Goal: Transaction & Acquisition: Obtain resource

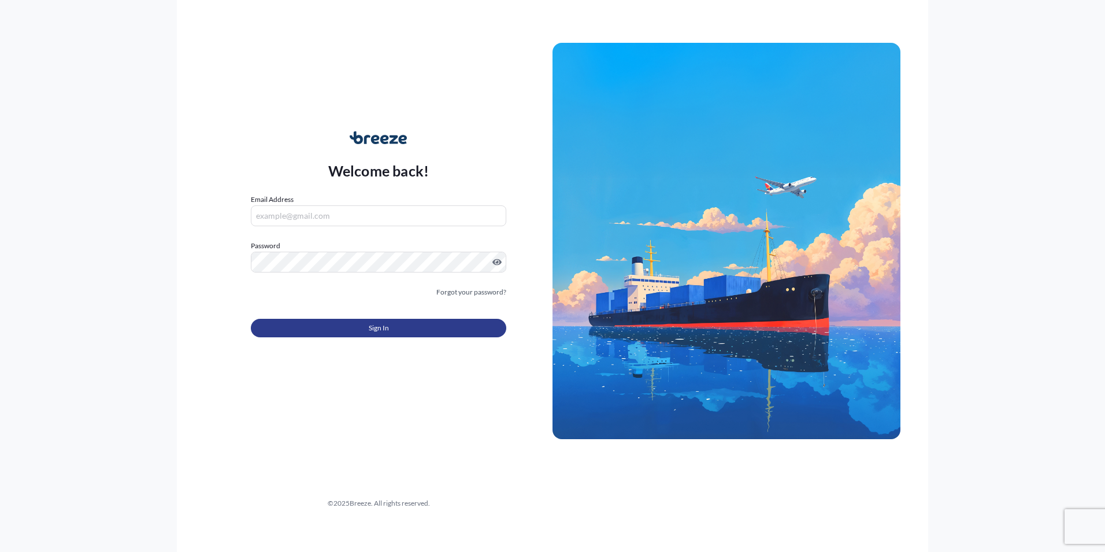
type input "[EMAIL_ADDRESS][DOMAIN_NAME]"
click at [311, 328] on button "Sign In" at bounding box center [379, 328] width 256 height 19
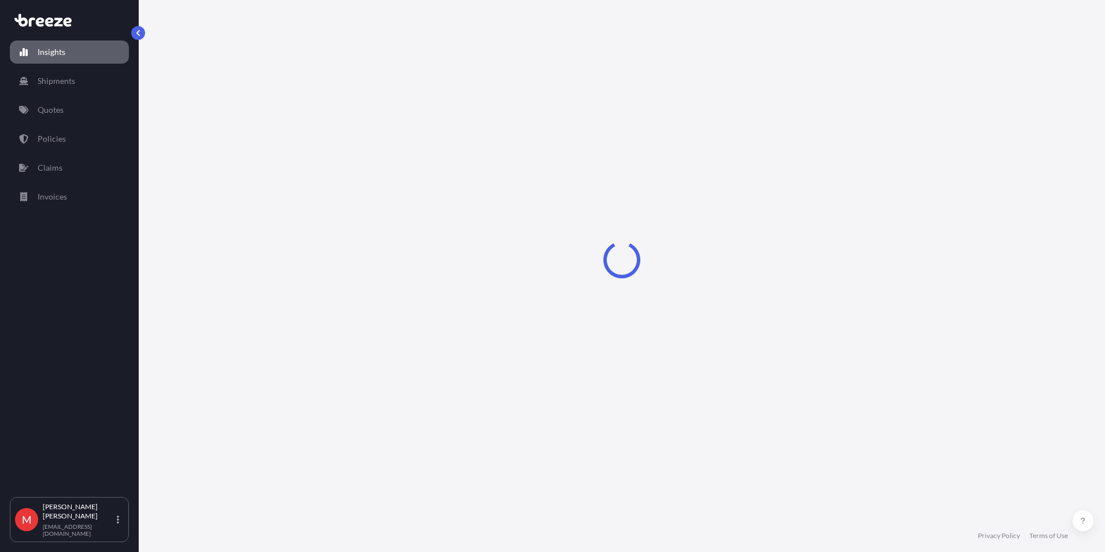
select select "2025"
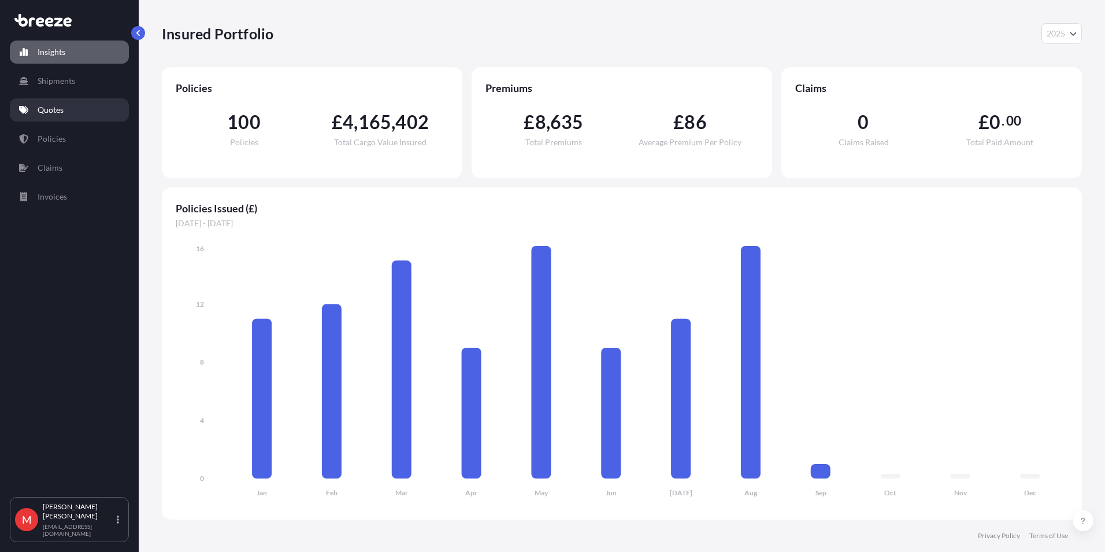
click at [63, 109] on p "Quotes" at bounding box center [51, 110] width 26 height 12
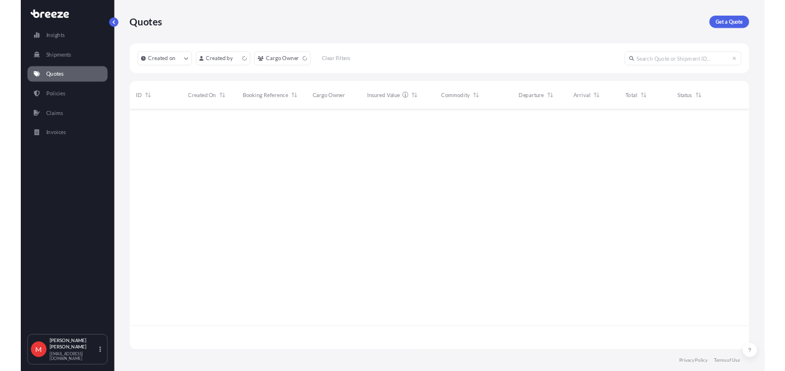
scroll to position [355, 912]
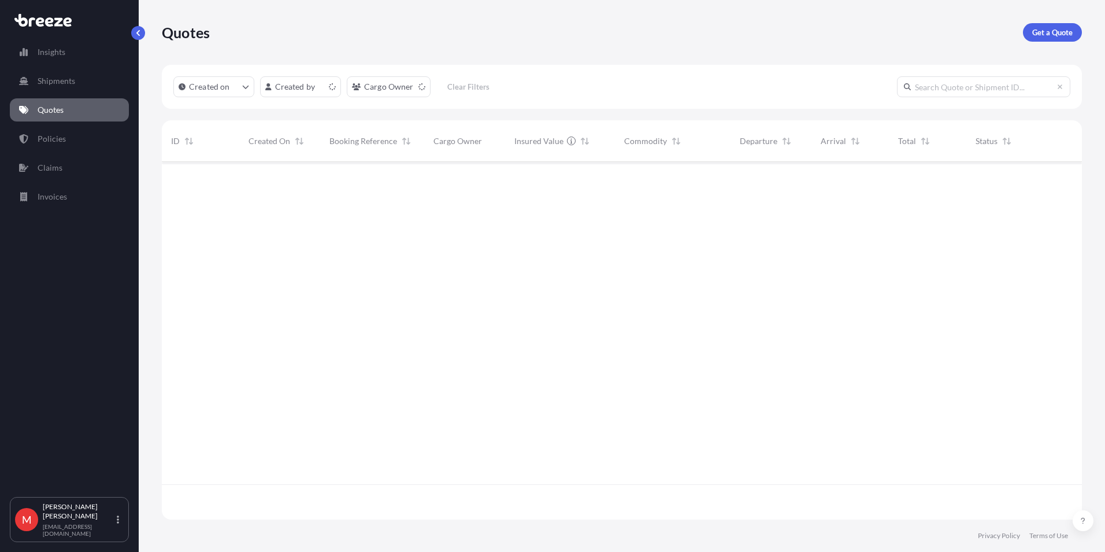
click at [776, 31] on p "Get a Quote" at bounding box center [1053, 33] width 40 height 12
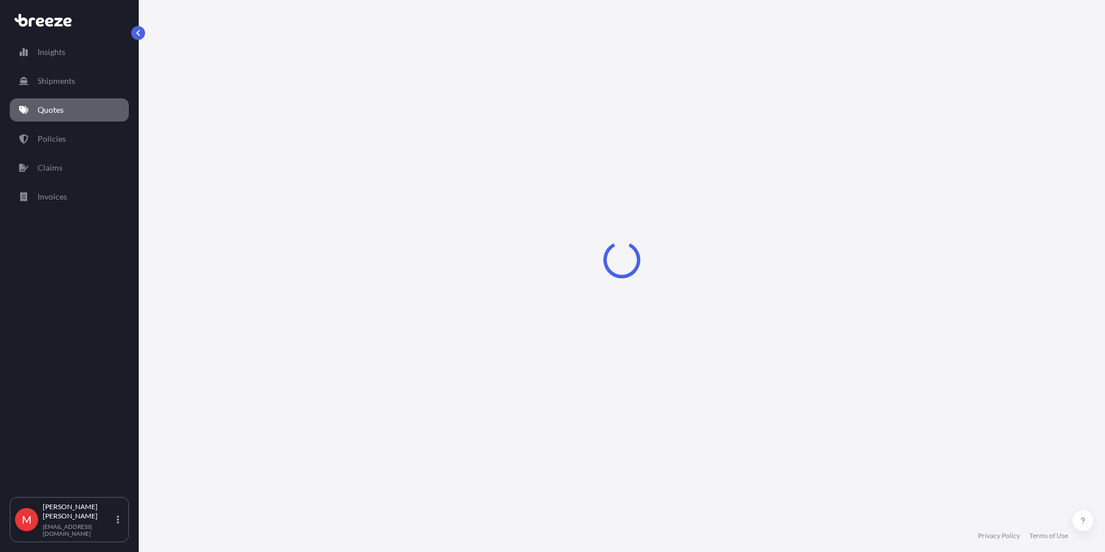
select select "Road"
select select "Sea"
select select "1"
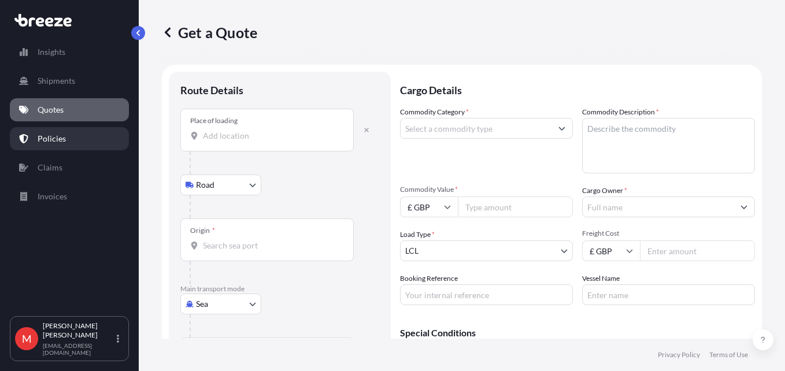
click at [39, 143] on p "Policies" at bounding box center [52, 139] width 28 height 12
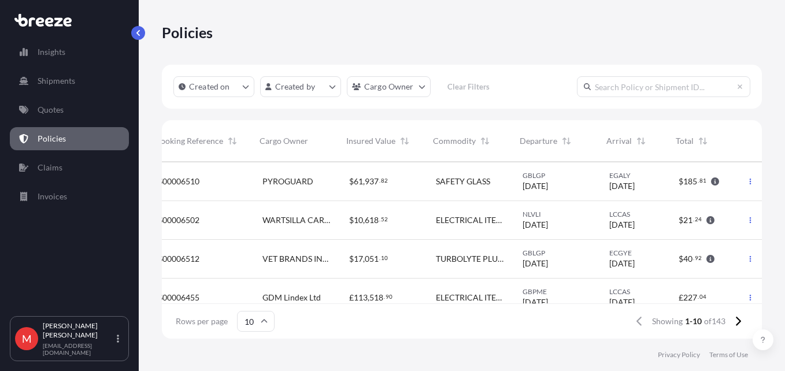
scroll to position [116, 195]
click at [741, 215] on button "button" at bounding box center [750, 220] width 19 height 19
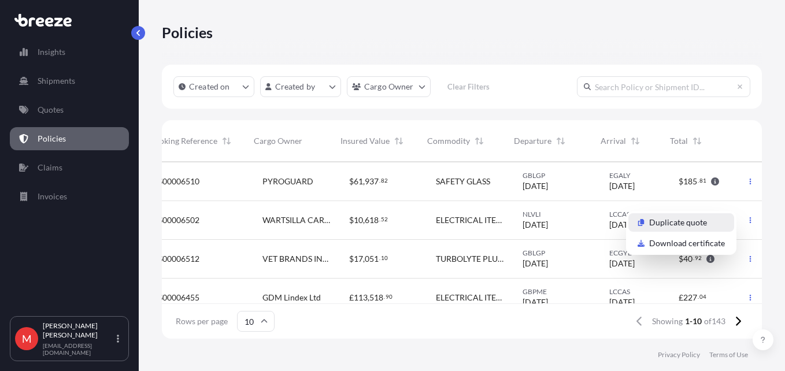
click at [680, 219] on p "Duplicate quote" at bounding box center [678, 223] width 58 height 12
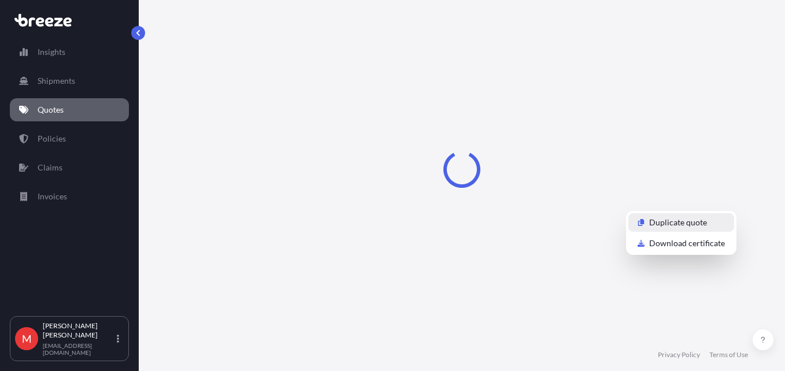
select select "Road"
select select "Sea"
select select "Road"
select select "1"
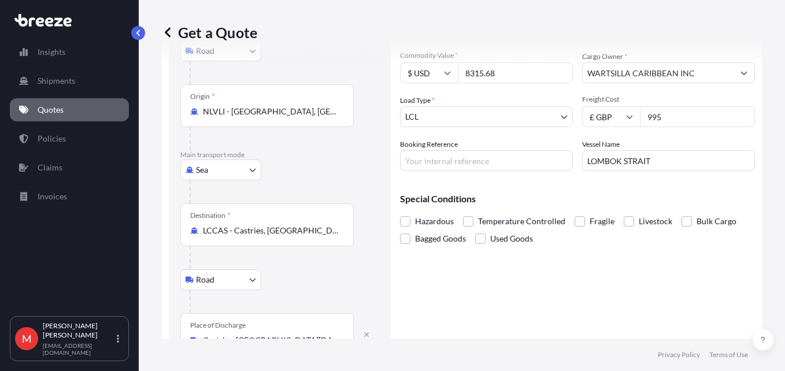
scroll to position [19, 0]
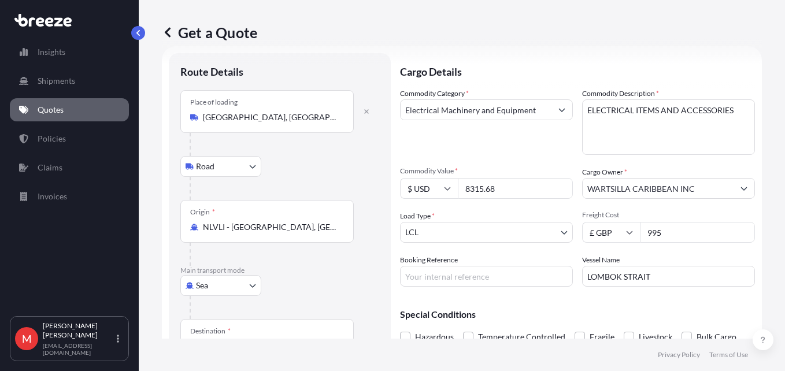
drag, startPoint x: 493, startPoint y: 191, endPoint x: 458, endPoint y: 191, distance: 35.3
click at [458, 191] on input "8315.68" at bounding box center [515, 188] width 115 height 21
type input "23933.60"
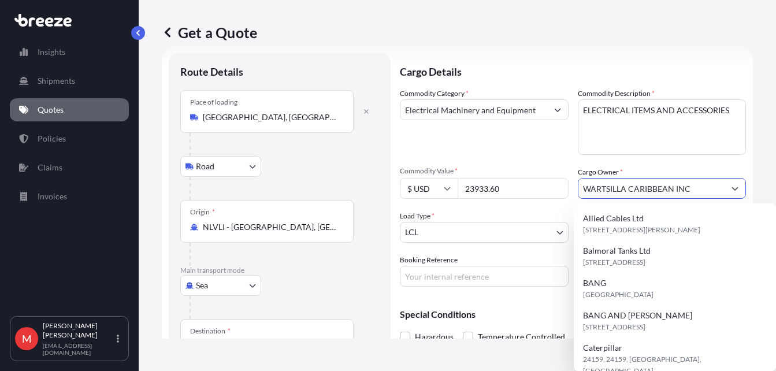
click at [356, 151] on div at bounding box center [285, 144] width 190 height 23
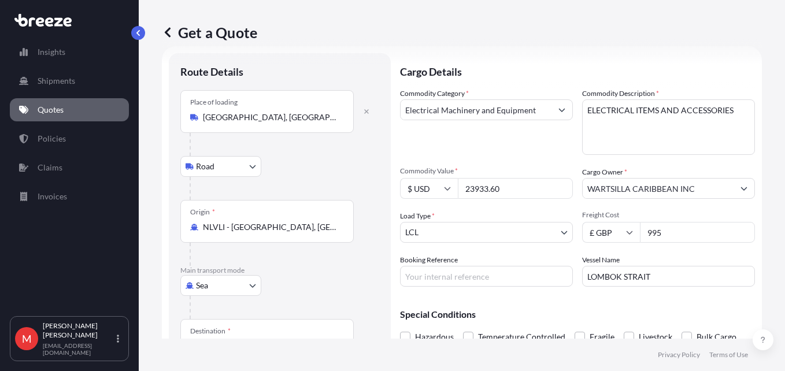
click at [463, 275] on input "Booking Reference" at bounding box center [486, 276] width 173 height 21
click at [472, 284] on input "Booking Reference" at bounding box center [486, 276] width 173 height 21
type input "s"
type input "S00006587"
paste input "UZON"
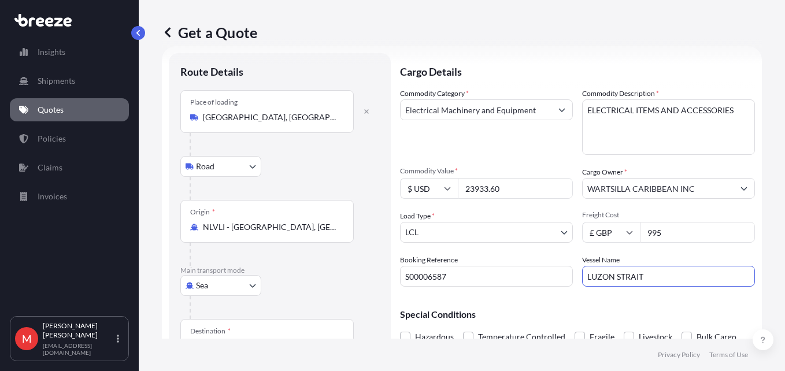
type input "LUZON STRAIT"
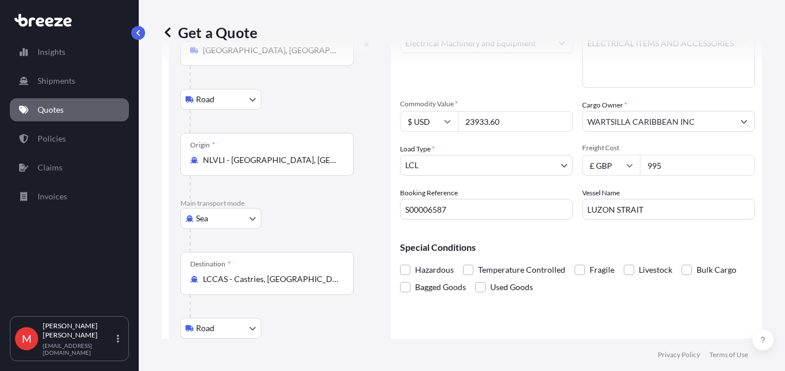
scroll to position [170, 0]
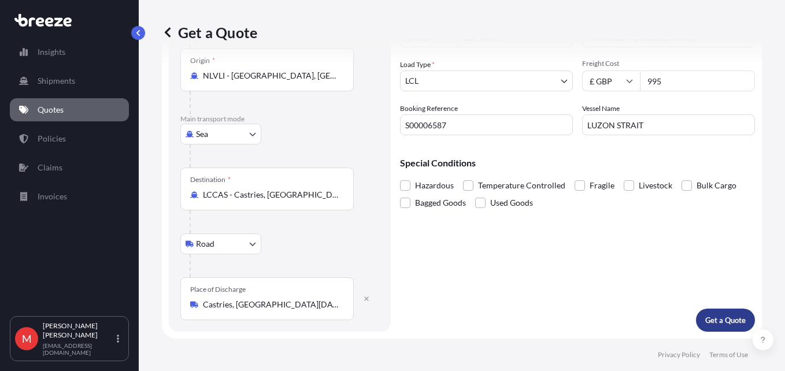
click at [721, 315] on p "Get a Quote" at bounding box center [725, 321] width 40 height 12
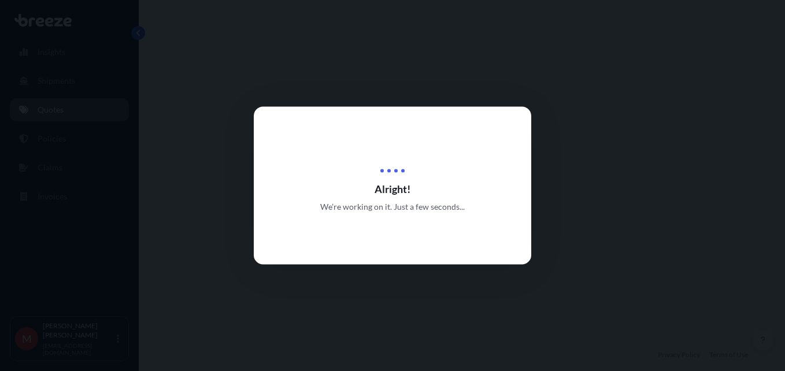
select select "Road"
select select "Sea"
select select "Road"
select select "1"
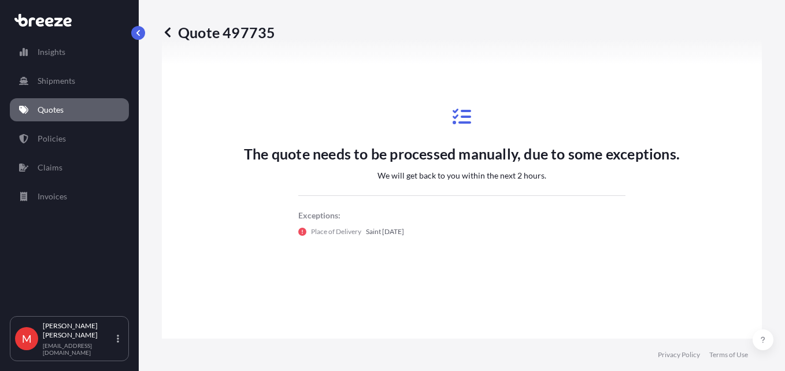
scroll to position [694, 0]
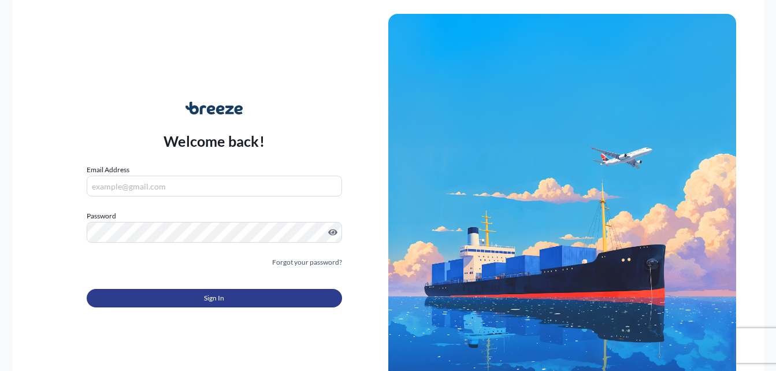
type input "[EMAIL_ADDRESS][DOMAIN_NAME]"
click at [208, 297] on span "Sign In" at bounding box center [214, 299] width 20 height 12
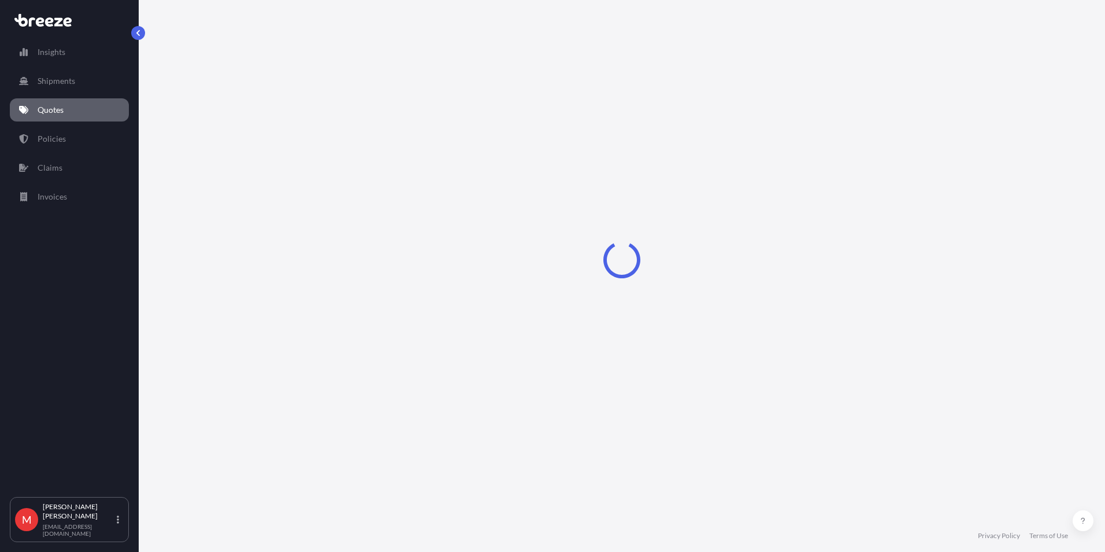
select select "Road"
select select "Sea"
select select "Road"
select select "1"
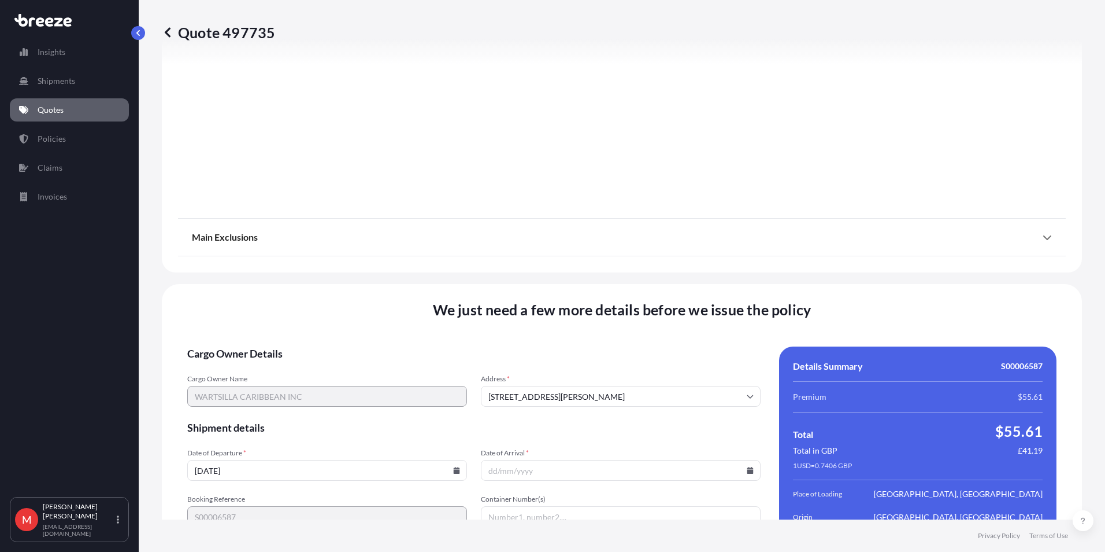
scroll to position [1514, 0]
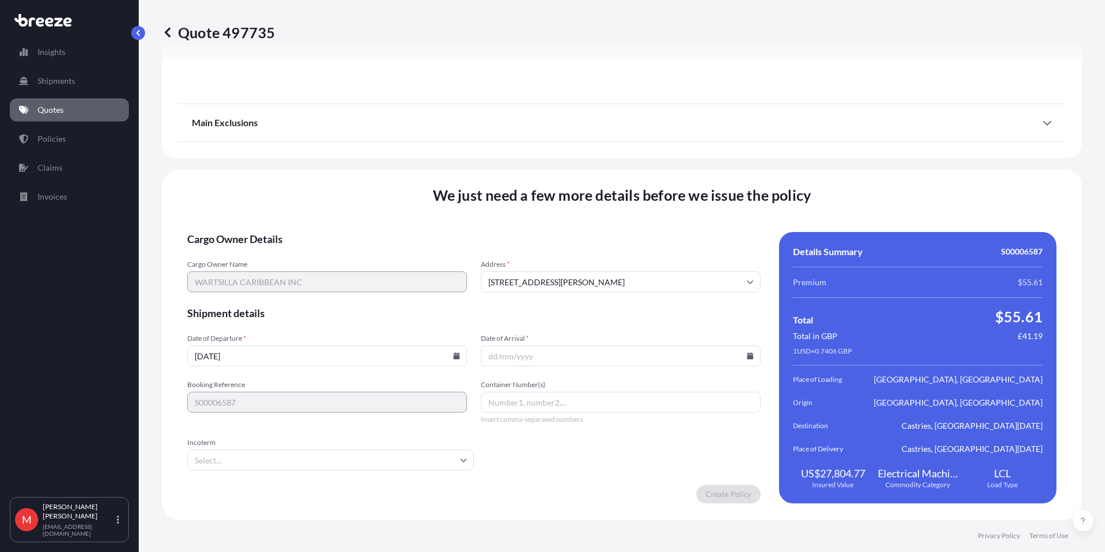
click at [456, 357] on icon at bounding box center [457, 355] width 6 height 7
click at [409, 164] on button at bounding box center [404, 160] width 19 height 19
click at [317, 234] on button "11" at bounding box center [326, 230] width 19 height 19
type input "11/09/2025"
click at [748, 353] on icon at bounding box center [750, 355] width 7 height 7
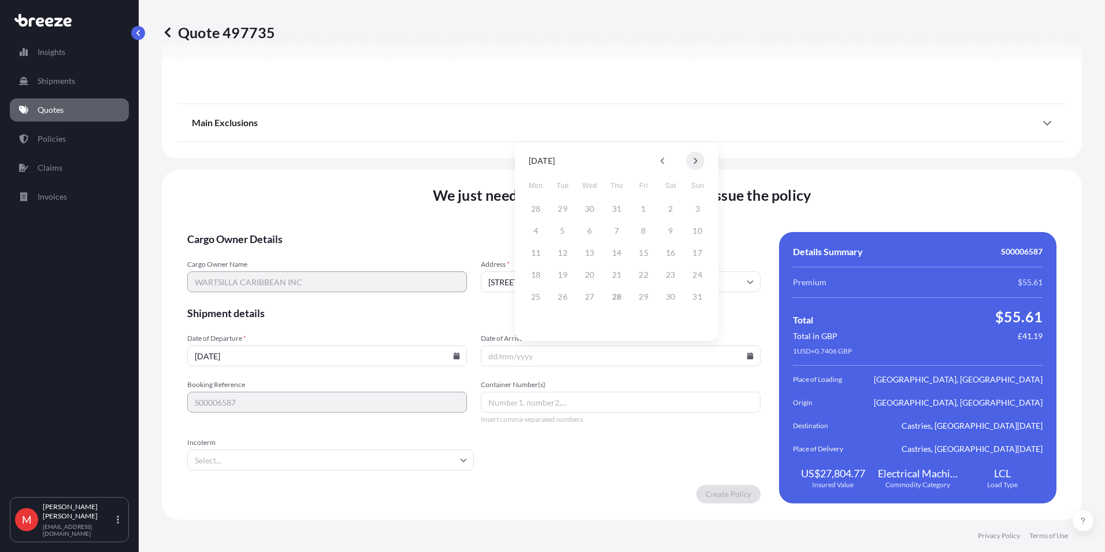
click at [698, 167] on button at bounding box center [695, 160] width 19 height 19
click at [613, 277] on button "25" at bounding box center [617, 274] width 19 height 19
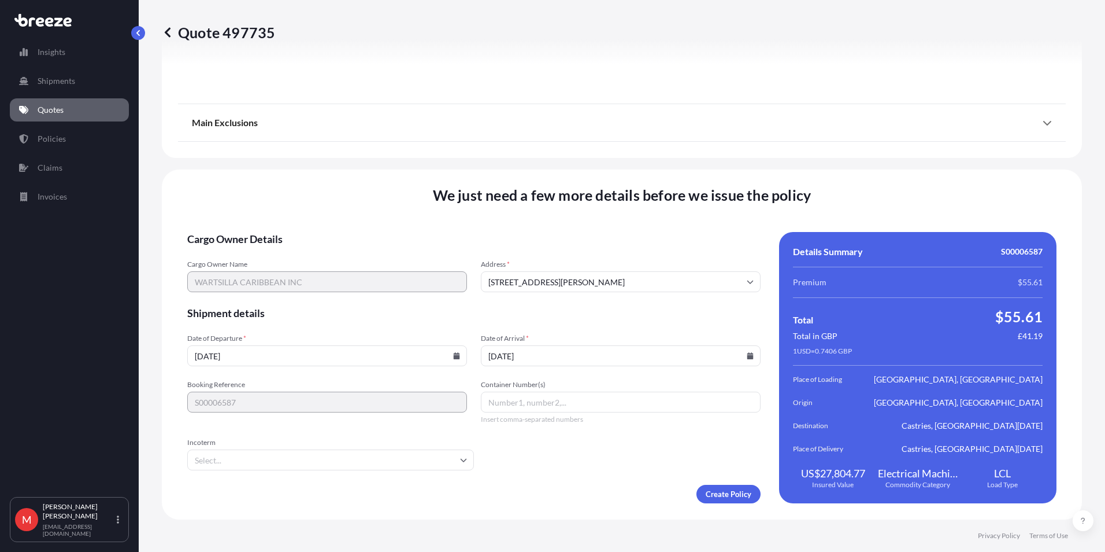
type input "25/09/2025"
click at [297, 371] on input "Incoterm" at bounding box center [330, 459] width 287 height 21
type input "EX"
click at [279, 371] on form "Cargo Owner Details Cargo Owner Name WARTSILLA CARIBBEAN INC Address * Genuakad…" at bounding box center [474, 367] width 574 height 271
click at [256, 371] on input "EX" at bounding box center [330, 459] width 287 height 21
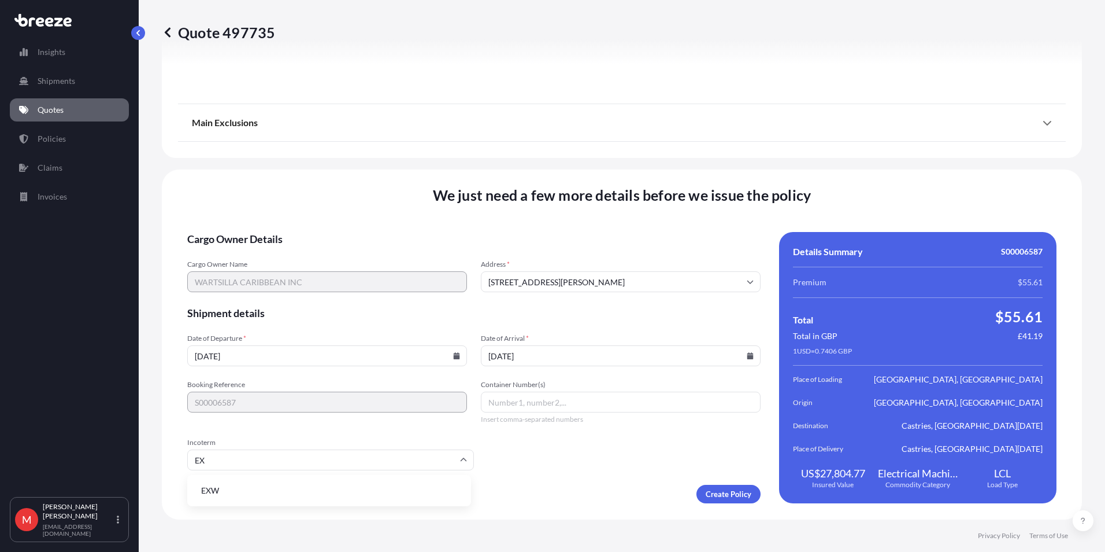
click at [257, 371] on li "EXW" at bounding box center [329, 490] width 275 height 22
click at [268, 371] on div "Incoterm EXW" at bounding box center [330, 454] width 287 height 32
click at [265, 371] on input "EXW" at bounding box center [330, 459] width 287 height 21
click at [257, 371] on input "EXWFS" at bounding box center [330, 459] width 287 height 21
click at [224, 371] on input "EXWFS" at bounding box center [330, 459] width 287 height 21
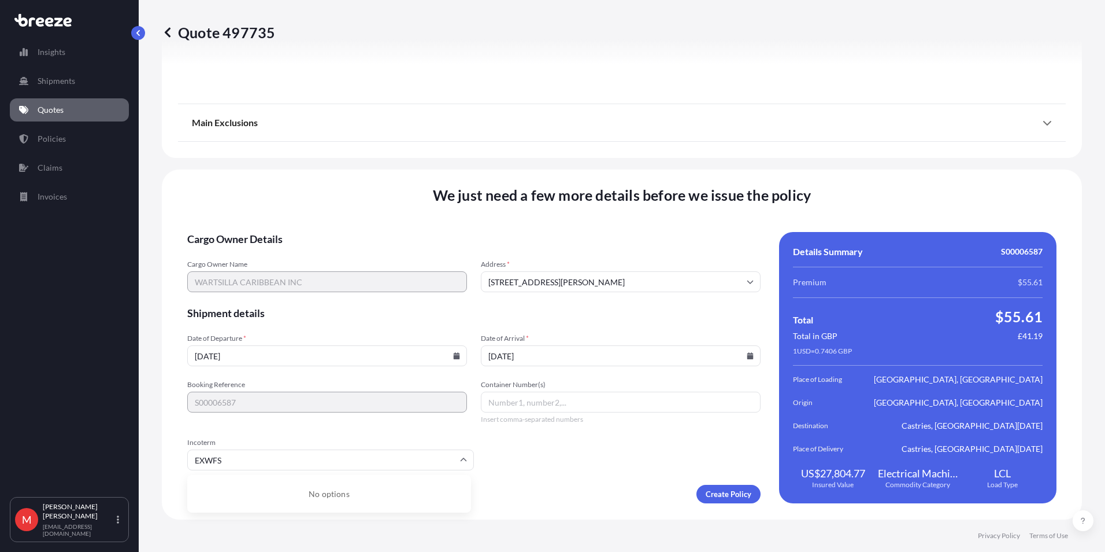
click at [221, 371] on input "EXWFS" at bounding box center [330, 459] width 287 height 21
click at [223, 371] on li "FCA" at bounding box center [329, 490] width 275 height 22
type input "FCA"
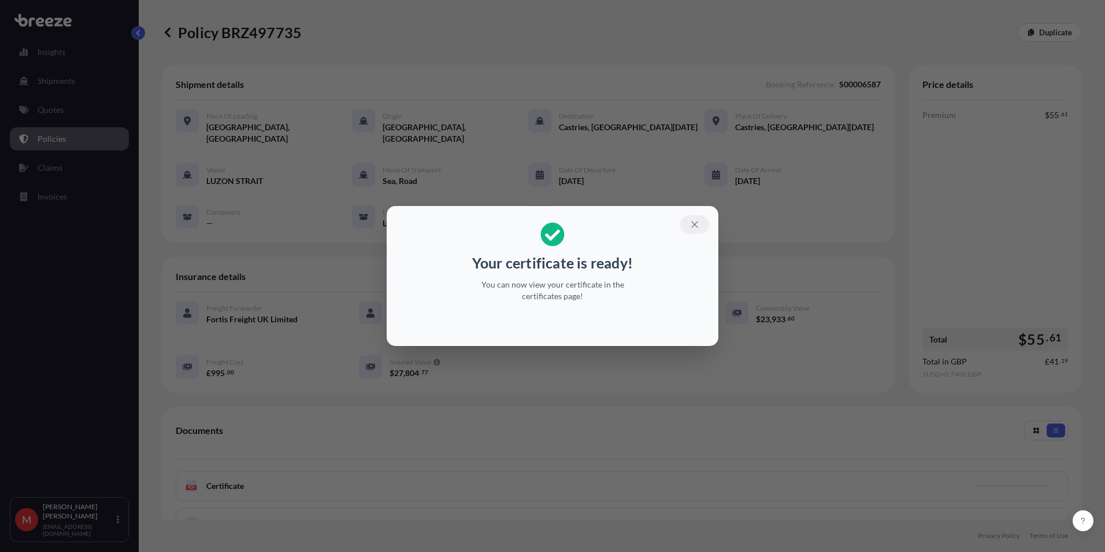
click at [691, 221] on icon "button" at bounding box center [695, 224] width 10 height 10
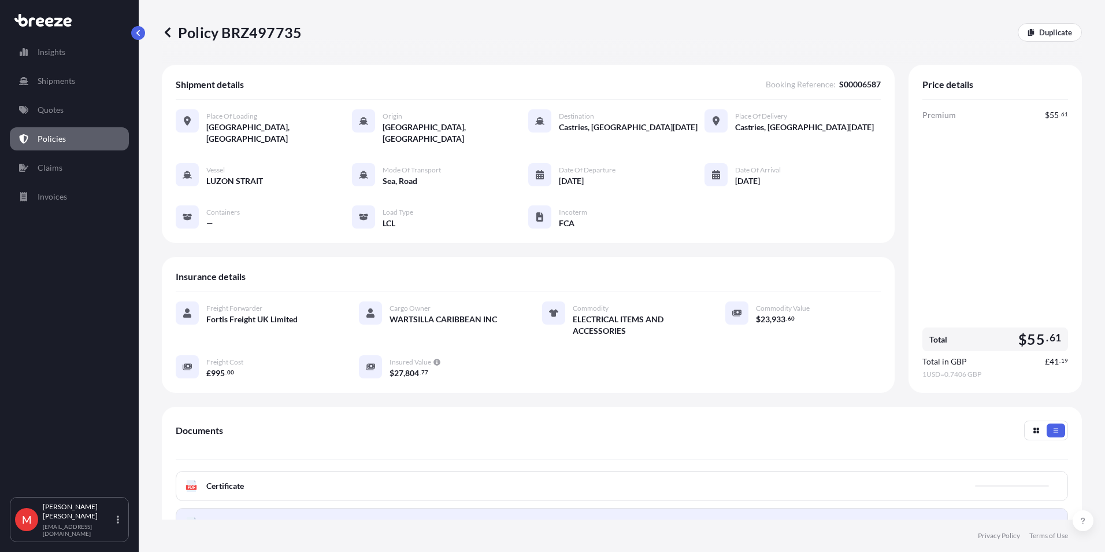
scroll to position [58, 0]
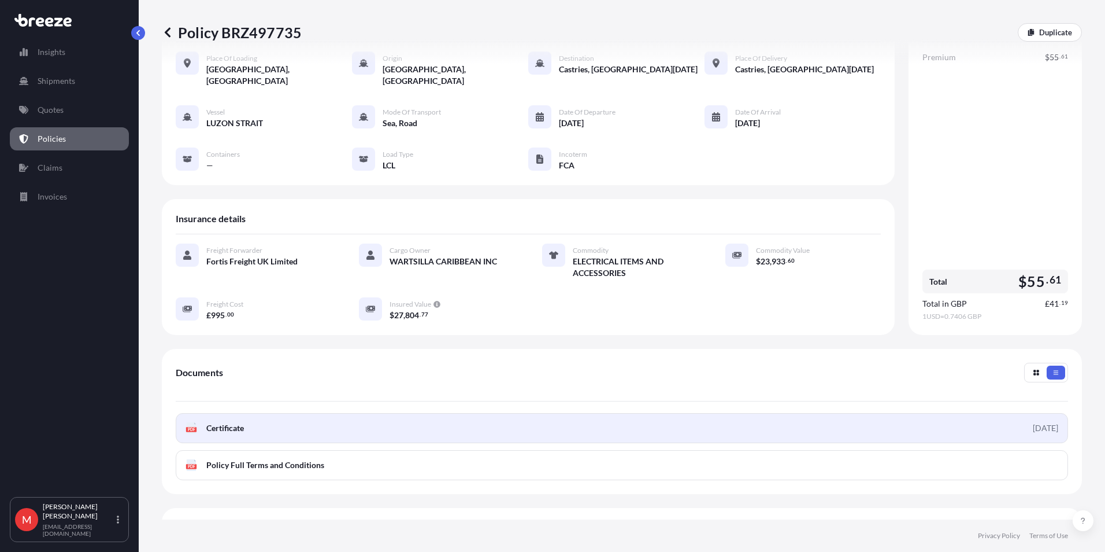
click at [269, 371] on link "PDF Certificate 2025-08-28" at bounding box center [622, 428] width 893 height 30
